Goal: Task Accomplishment & Management: Use online tool/utility

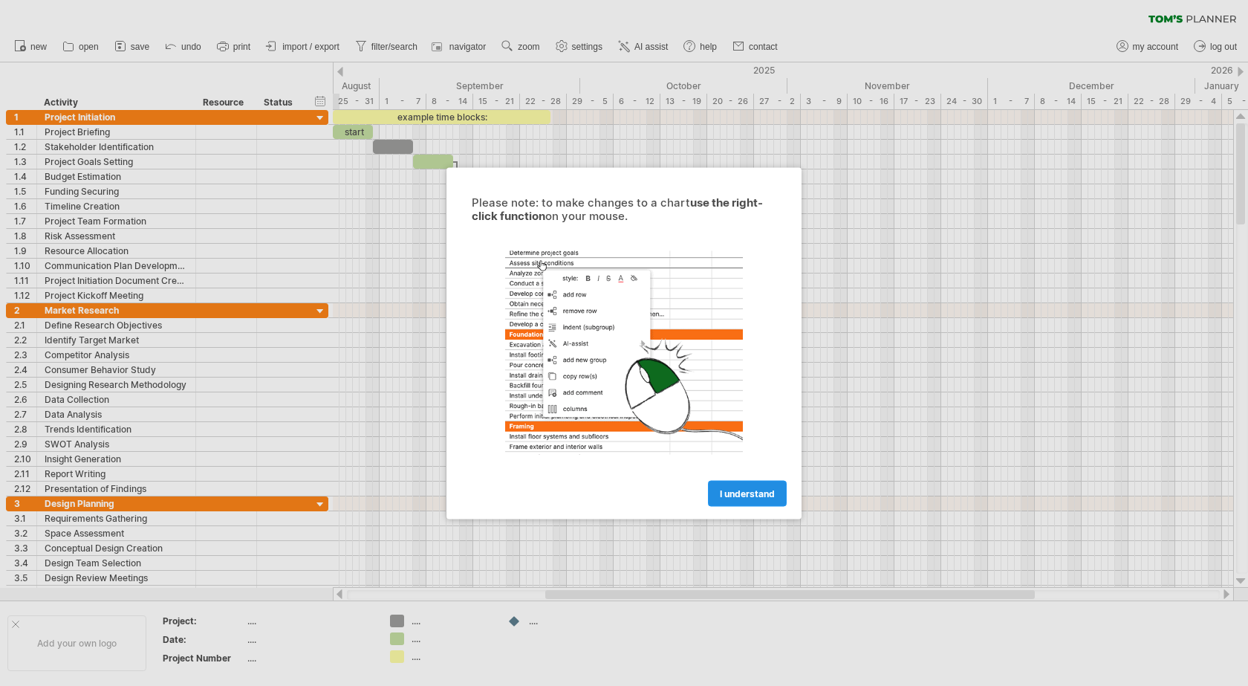
click at [771, 491] on span "I understand" at bounding box center [747, 492] width 55 height 11
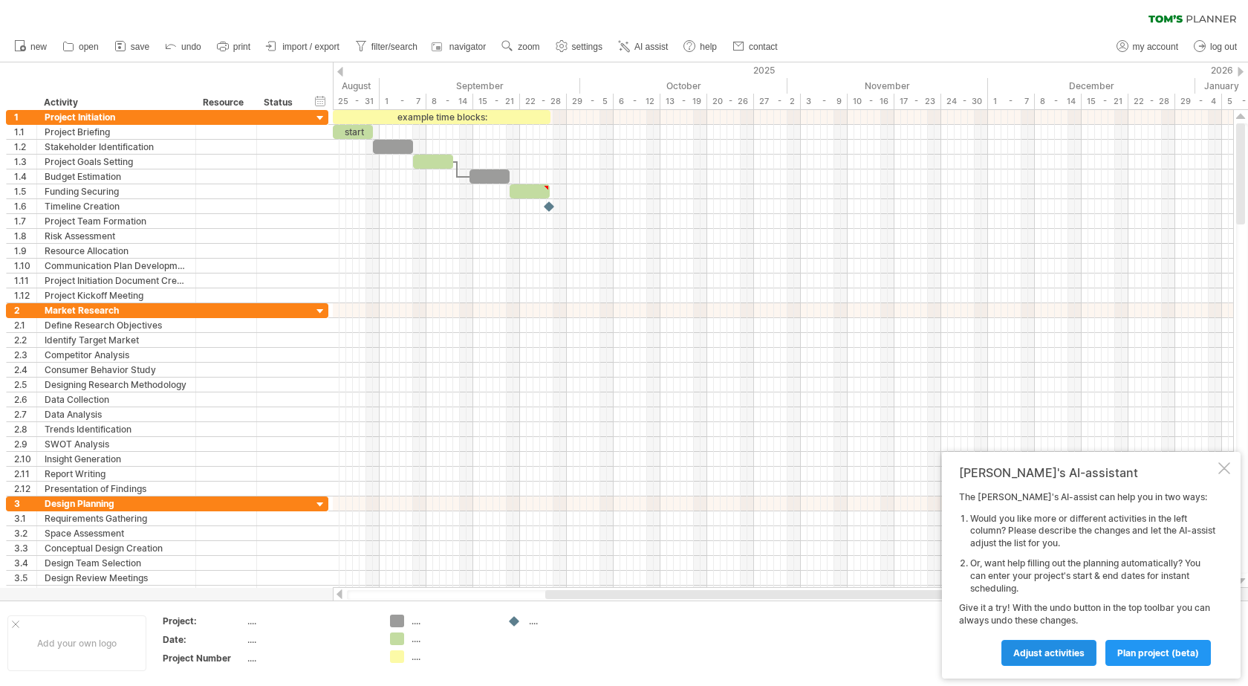
click at [1034, 652] on span "Adjust activities" at bounding box center [1048, 652] width 71 height 11
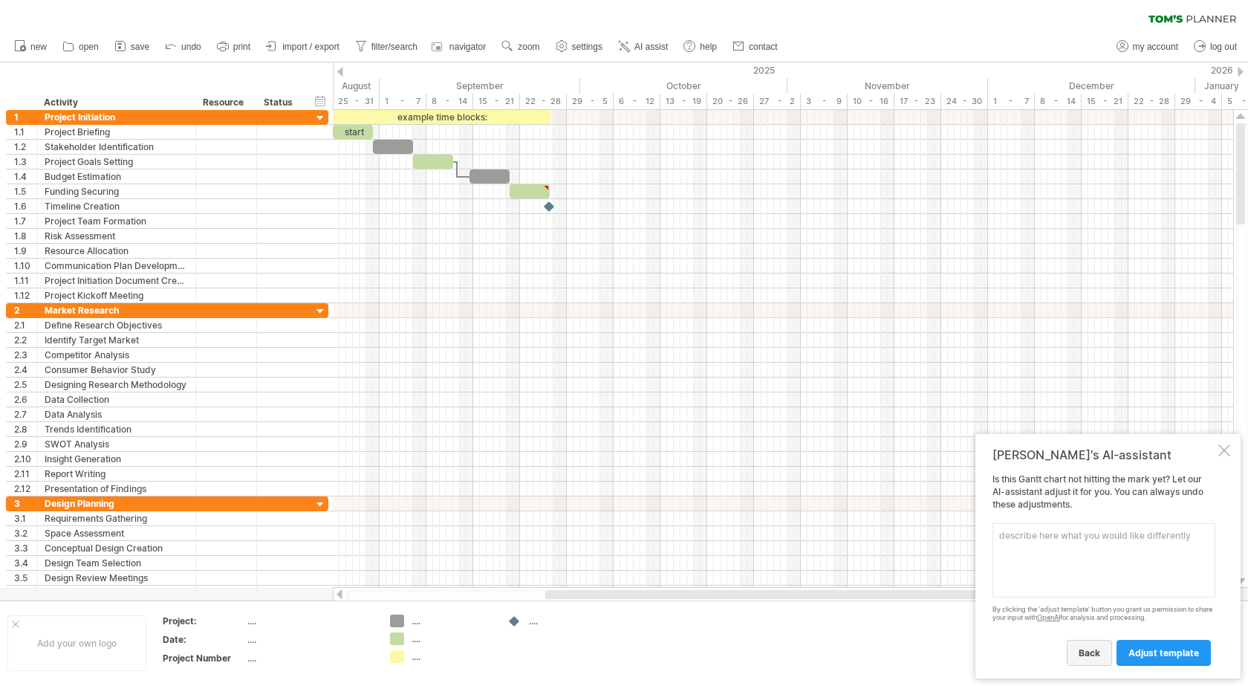
click at [1094, 644] on link "back" at bounding box center [1089, 653] width 45 height 26
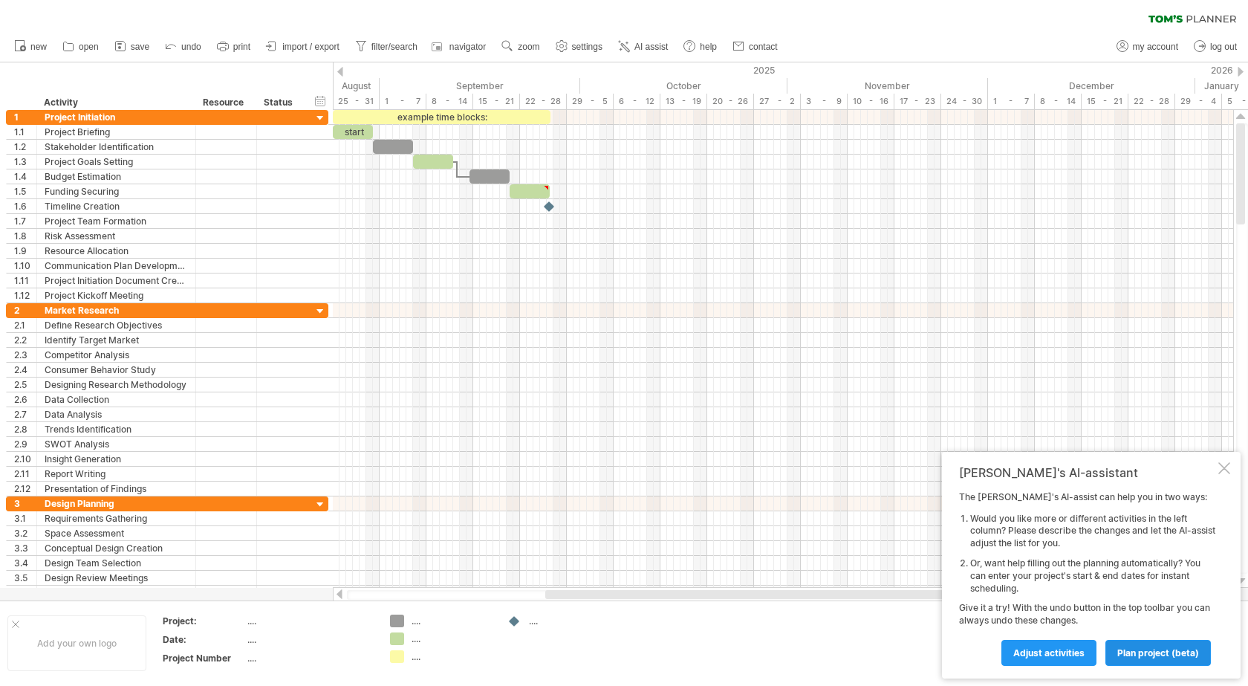
click at [1143, 642] on link "plan project (beta)" at bounding box center [1157, 653] width 105 height 26
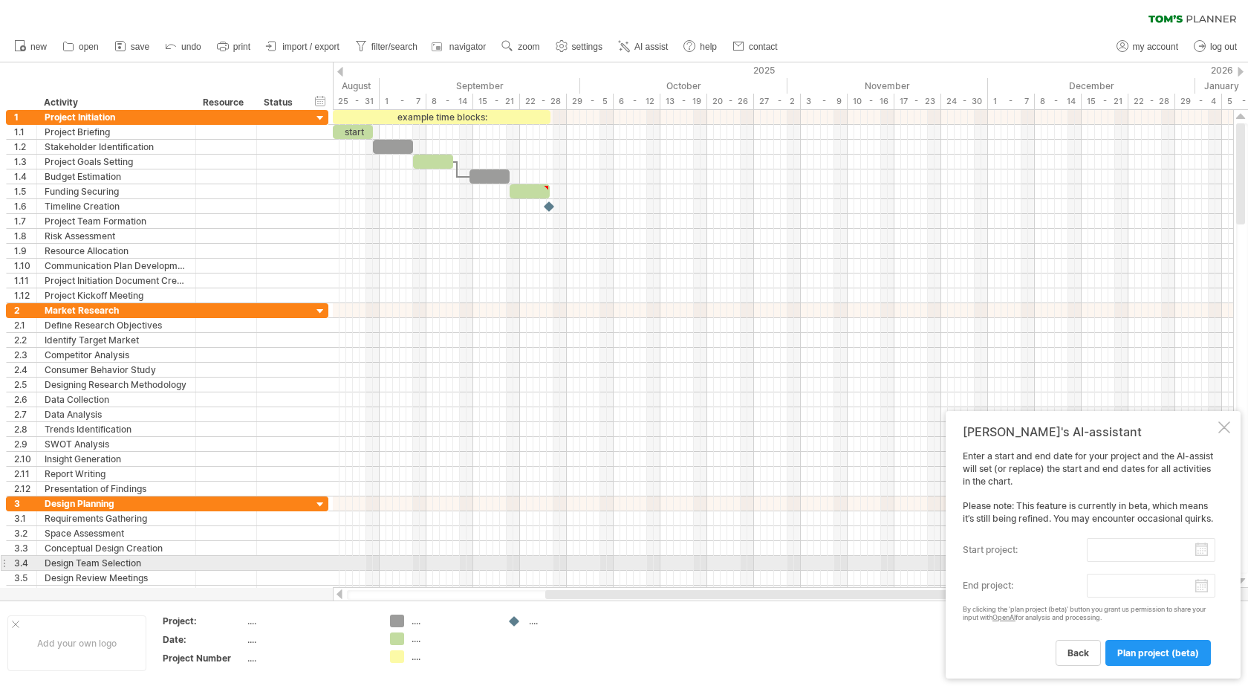
click at [1149, 565] on div "Enter a start and end date for your project and the AI-assist will set (or repl…" at bounding box center [1089, 557] width 253 height 215
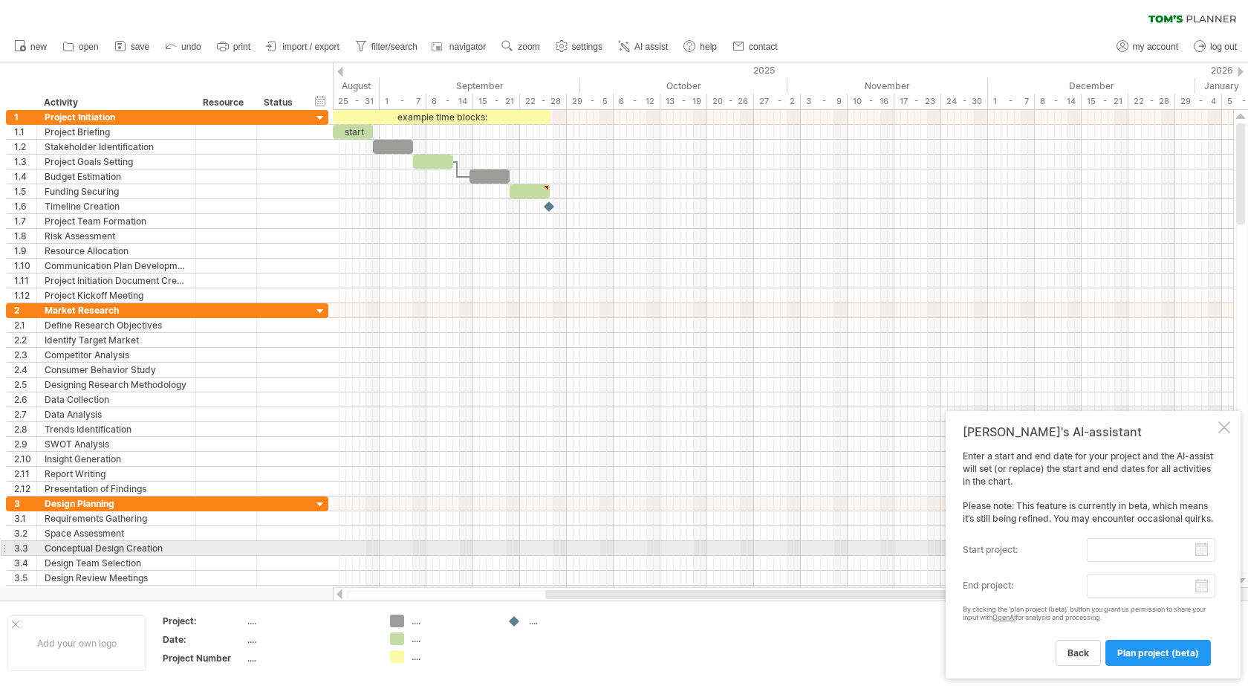
click at [1151, 552] on input "start project:" at bounding box center [1151, 550] width 129 height 24
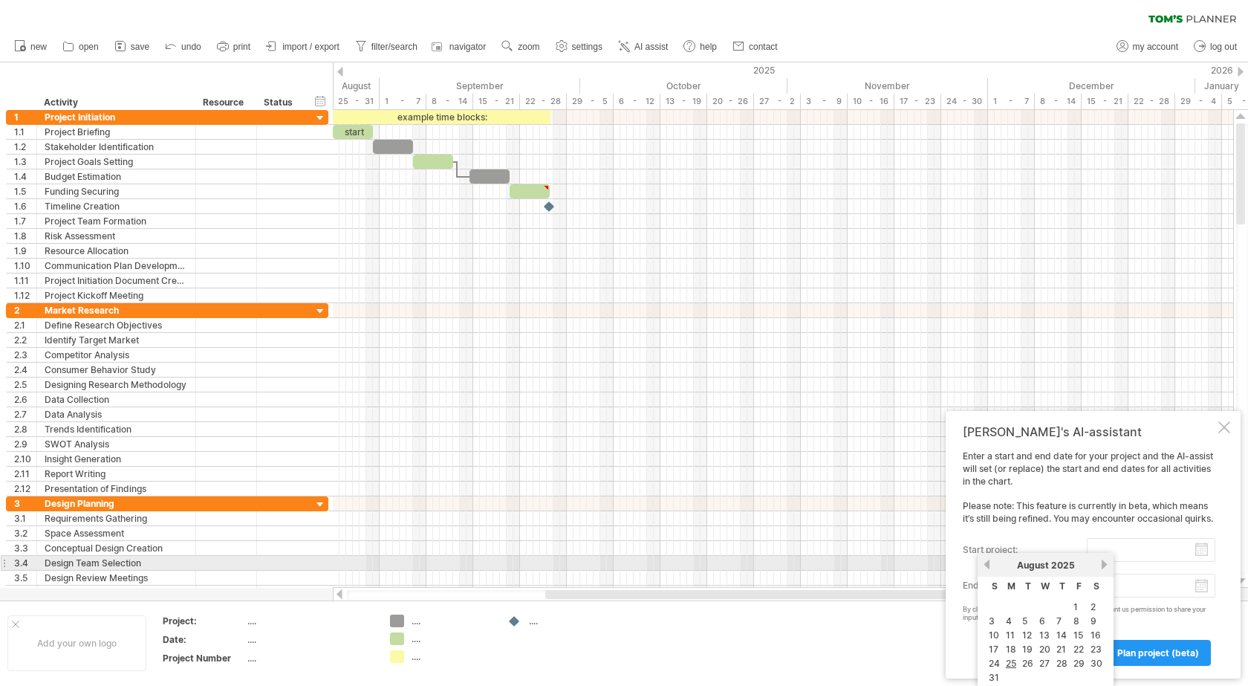
click at [1033, 566] on span "August" at bounding box center [1033, 564] width 32 height 11
click at [988, 563] on link "previous" at bounding box center [986, 564] width 11 height 11
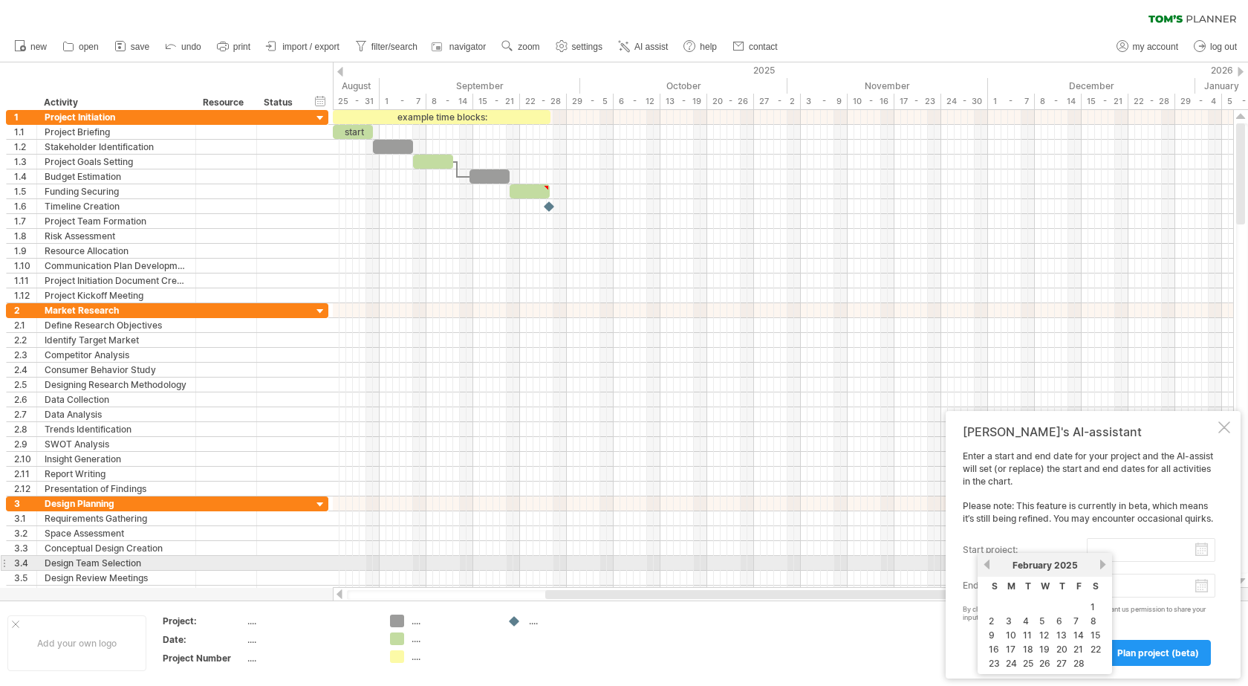
click at [989, 563] on link "previous" at bounding box center [986, 564] width 11 height 11
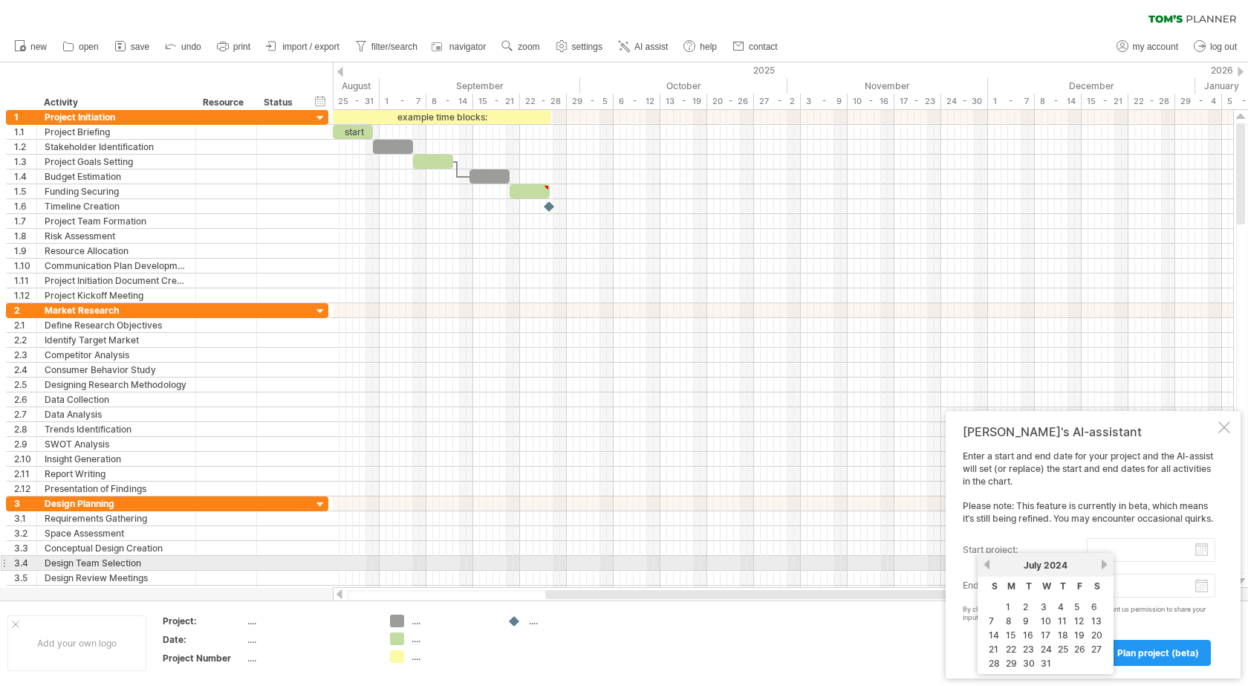
click at [989, 563] on link "previous" at bounding box center [986, 564] width 11 height 11
click at [990, 563] on link "previous" at bounding box center [986, 564] width 11 height 11
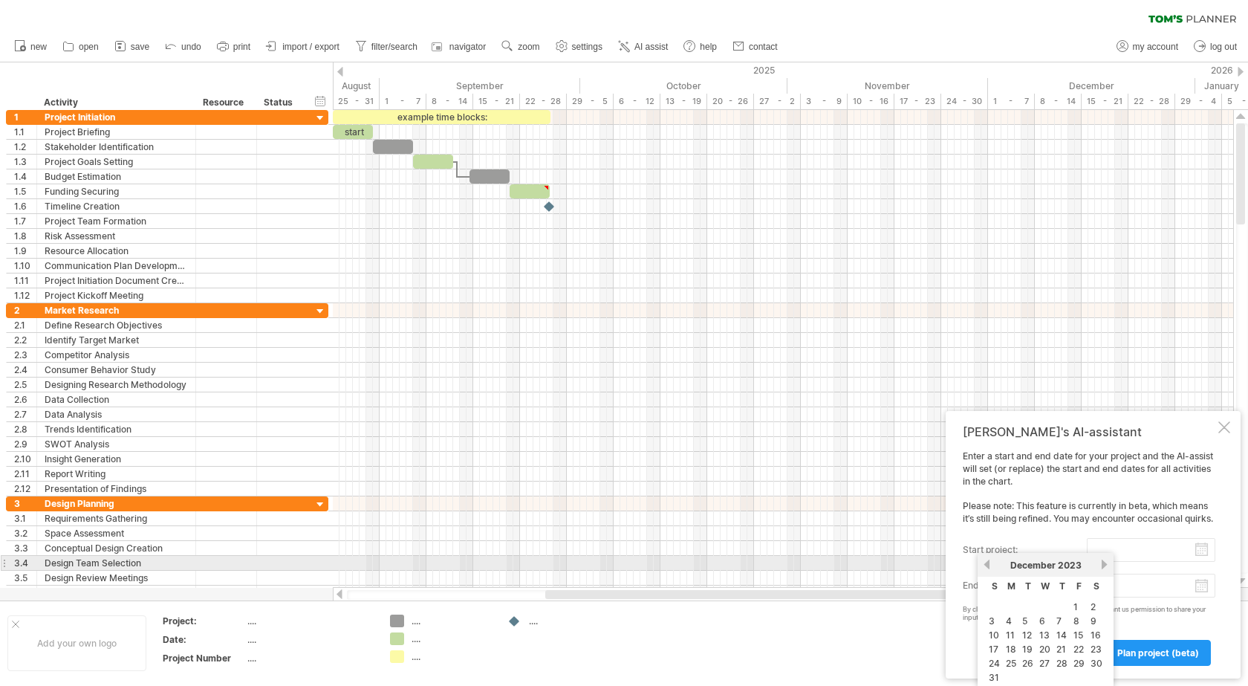
click at [990, 563] on link "previous" at bounding box center [986, 564] width 11 height 11
click at [991, 563] on link "previous" at bounding box center [986, 564] width 11 height 11
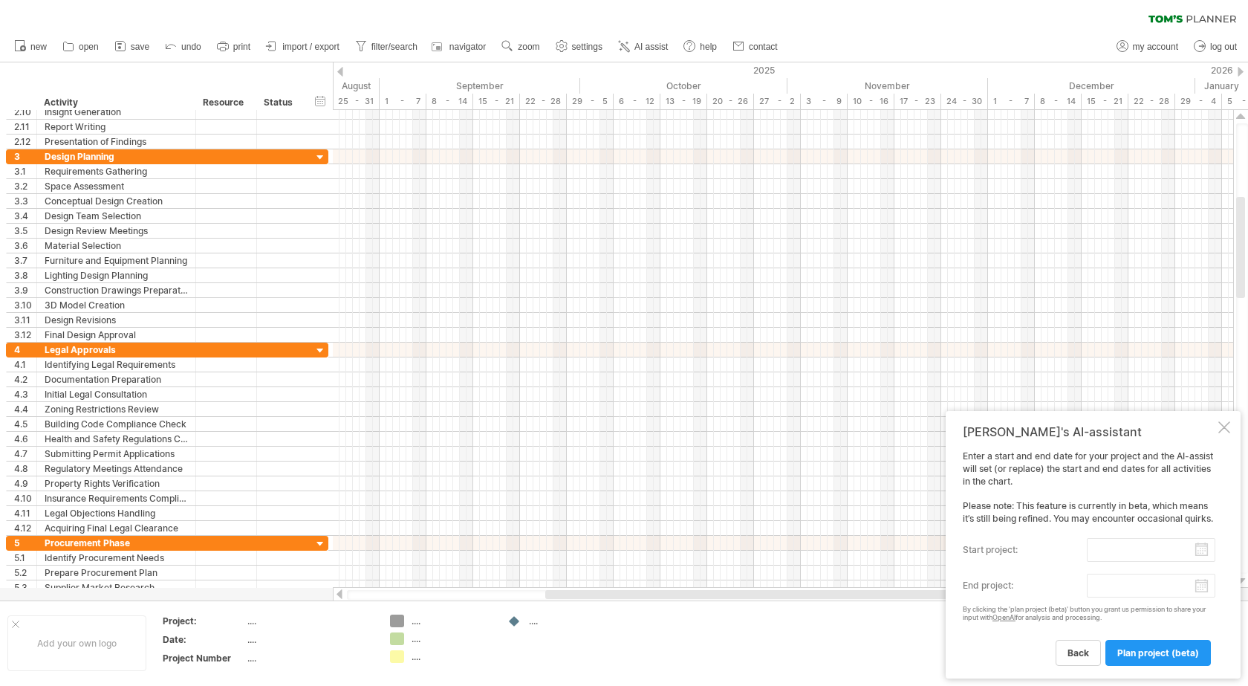
click at [1007, 0] on div "clear filter reapply filter" at bounding box center [624, 15] width 1248 height 31
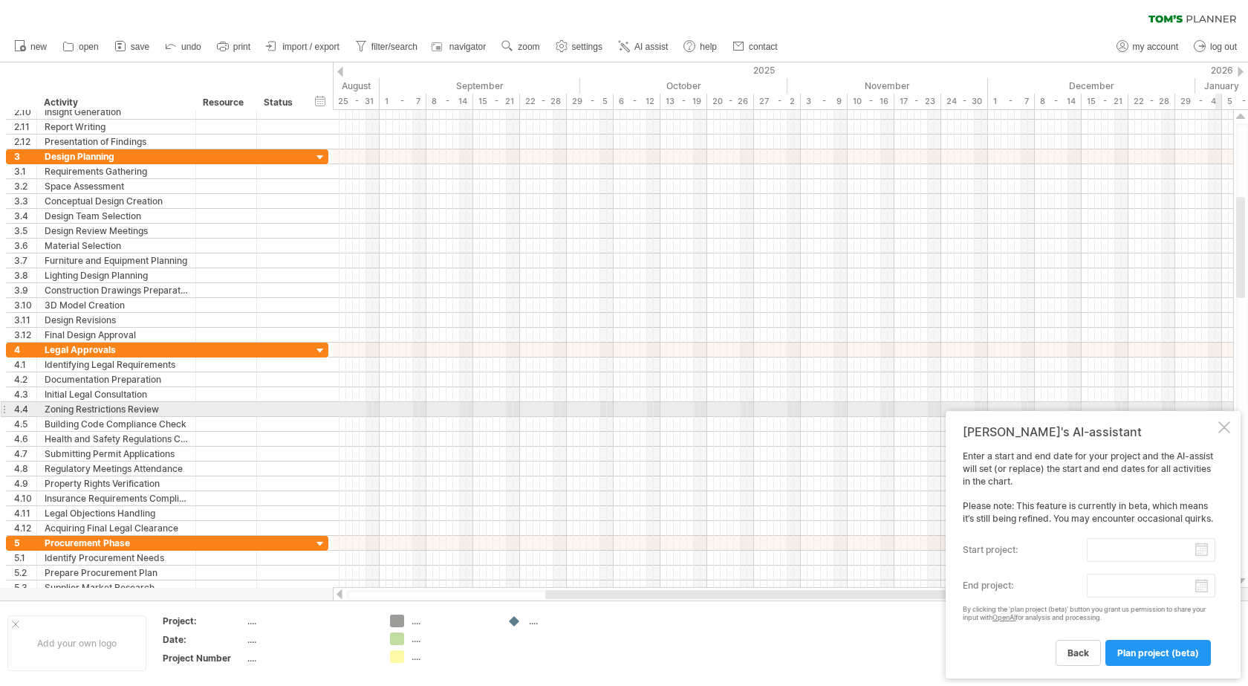
click at [1230, 412] on div "[PERSON_NAME]'s AI-assistant Enter a start and end date for your project and th…" at bounding box center [1093, 544] width 295 height 267
click at [1227, 421] on div at bounding box center [1224, 427] width 12 height 12
